Goal: Task Accomplishment & Management: Manage account settings

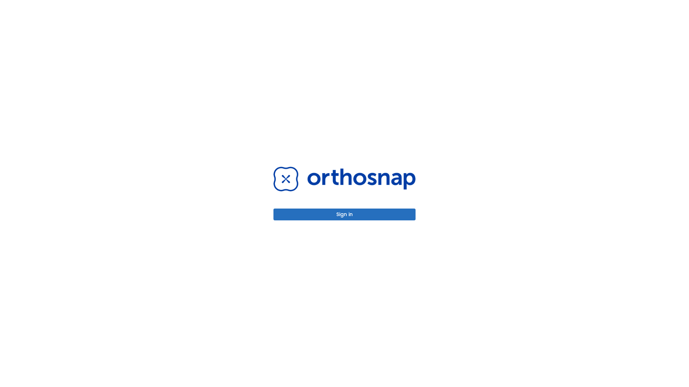
click at [344, 215] on button "Sign in" at bounding box center [344, 215] width 142 height 12
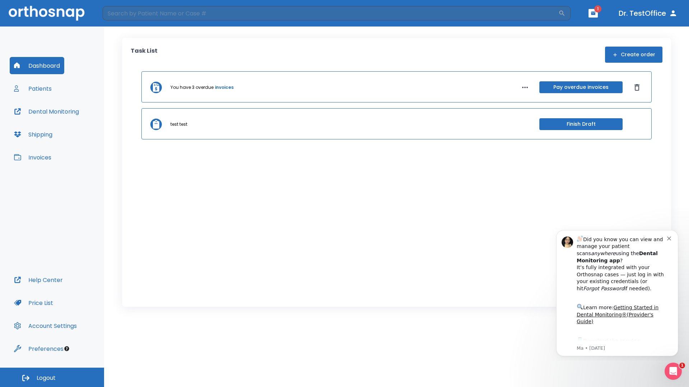
click at [52, 378] on span "Logout" at bounding box center [46, 379] width 19 height 8
